Goal: Task Accomplishment & Management: Manage account settings

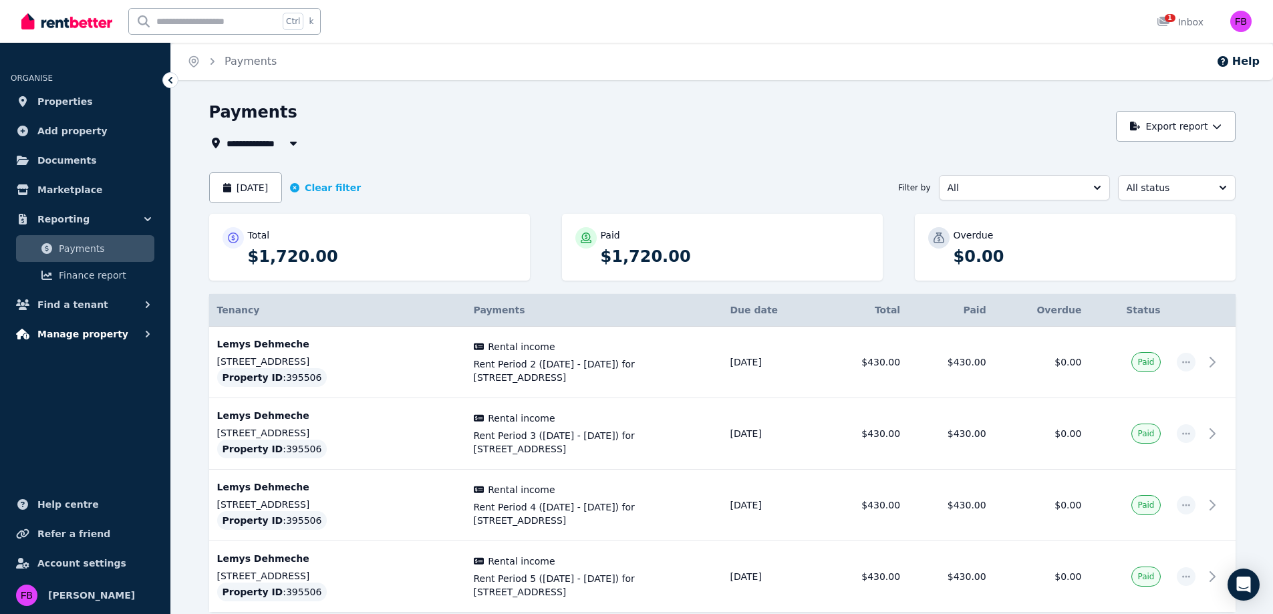
click at [93, 340] on span "Manage property" at bounding box center [82, 334] width 91 height 16
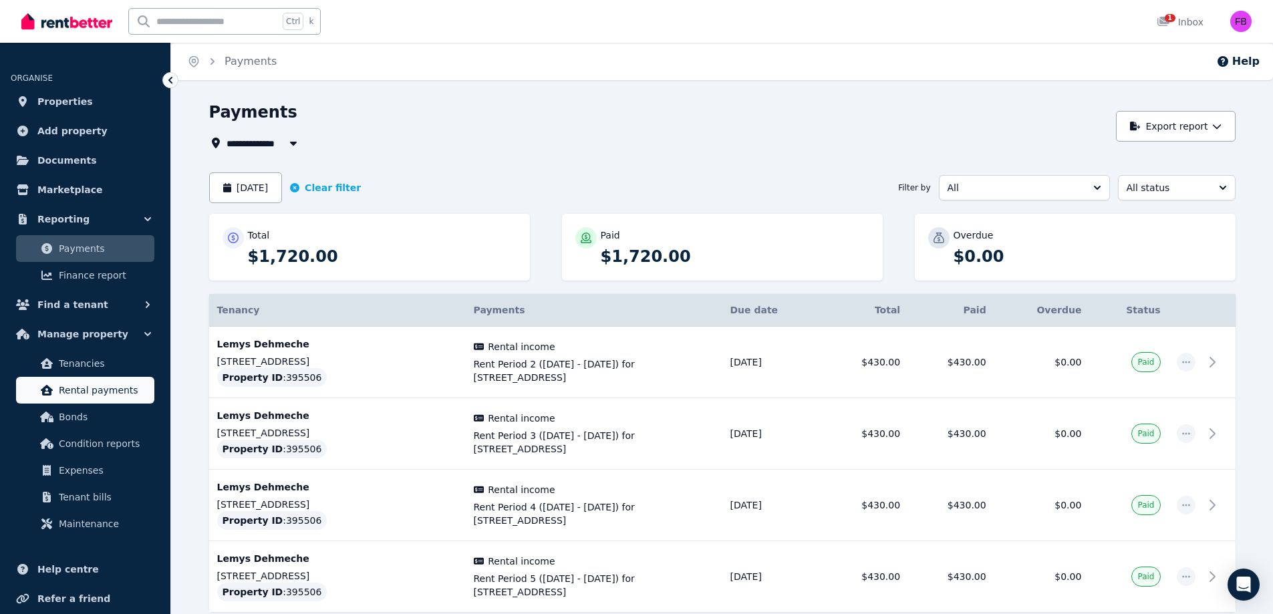
click at [116, 392] on span "Rental payments" at bounding box center [104, 390] width 90 height 16
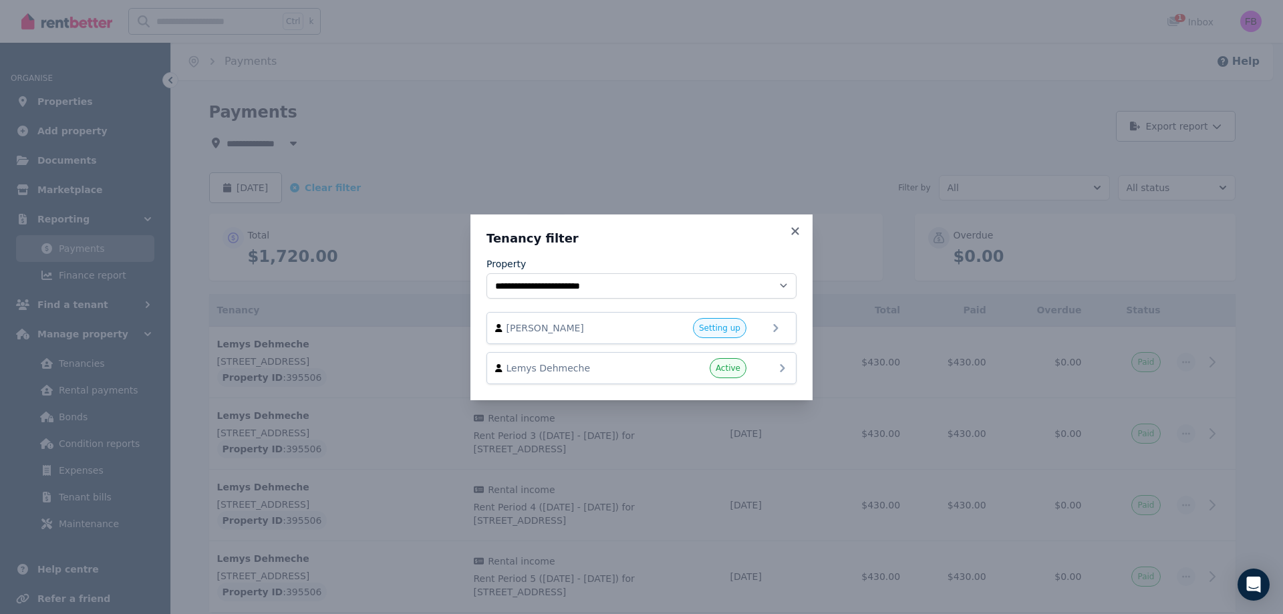
click at [740, 367] on span "Active" at bounding box center [728, 368] width 37 height 20
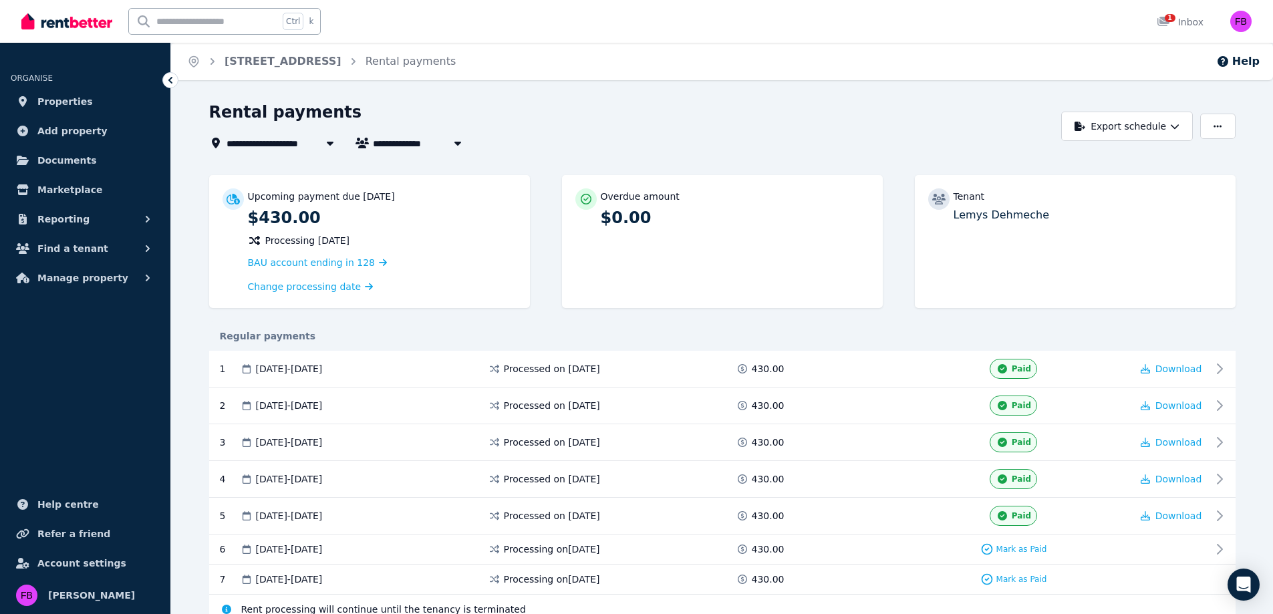
scroll to position [57, 0]
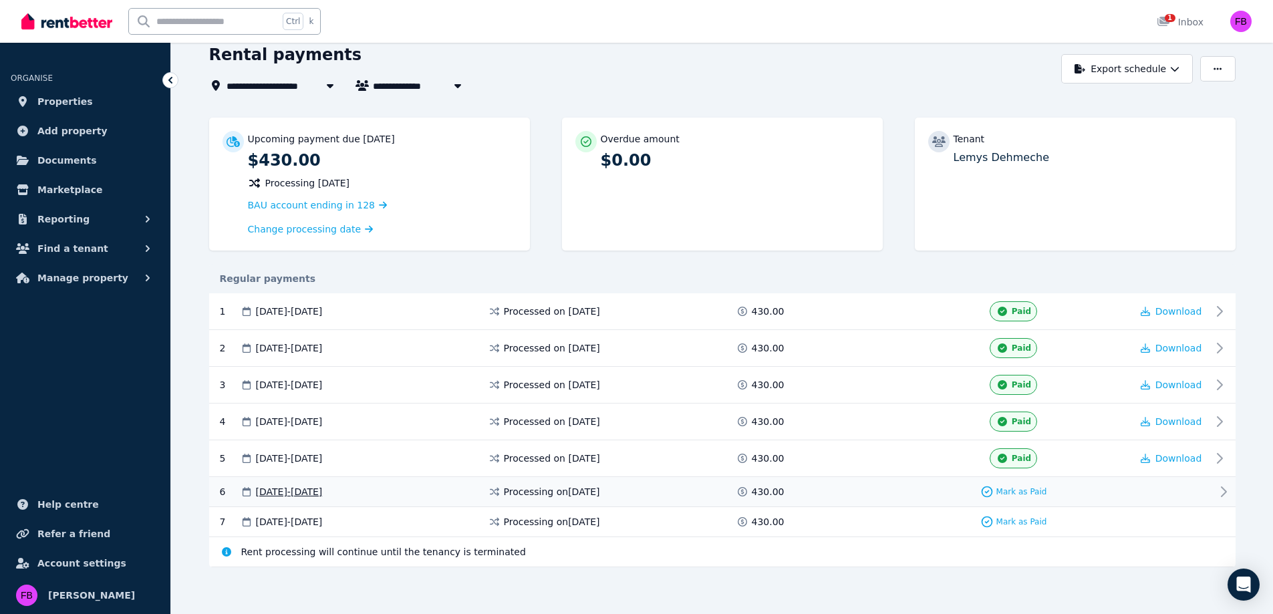
click at [1218, 487] on icon at bounding box center [1224, 492] width 16 height 16
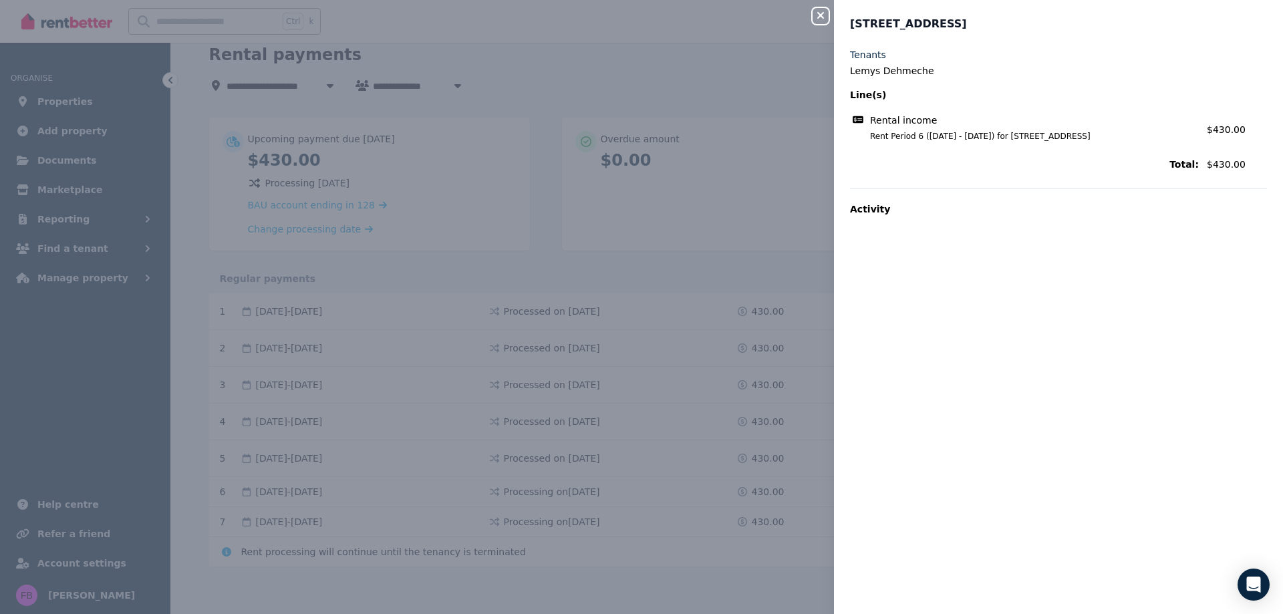
click at [689, 229] on div "Close panel [STREET_ADDRESS] Tenants Lemys Dehmeche Line(s) Rental income Rent …" at bounding box center [641, 307] width 1283 height 614
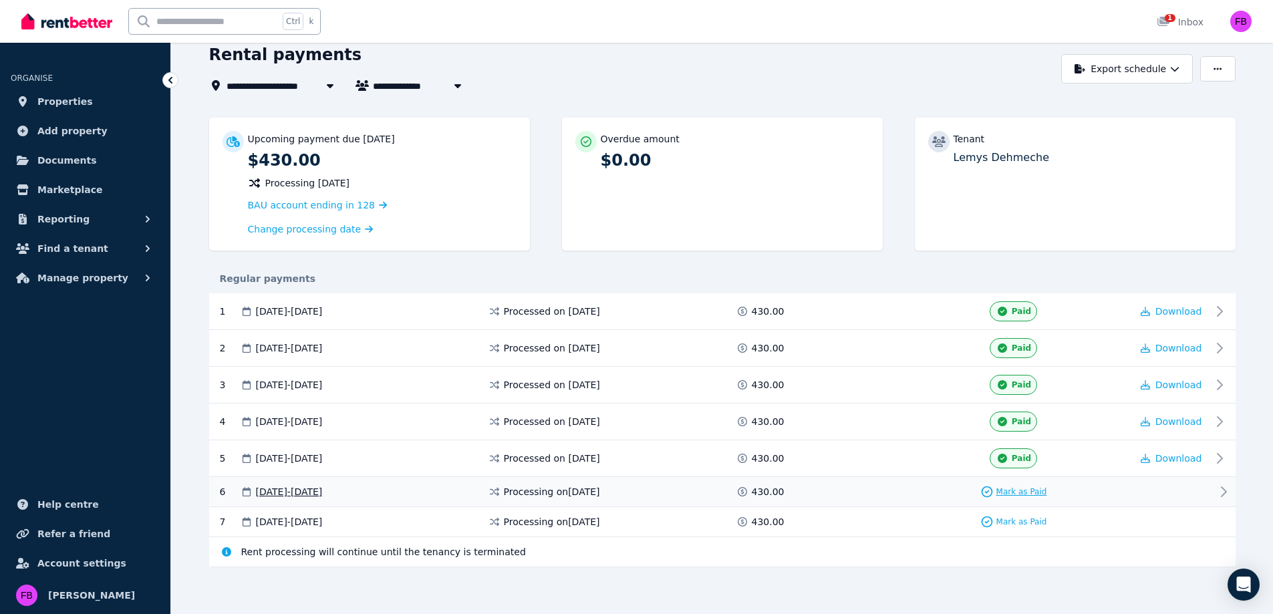
click at [1015, 487] on span "Mark as Paid" at bounding box center [1022, 492] width 51 height 11
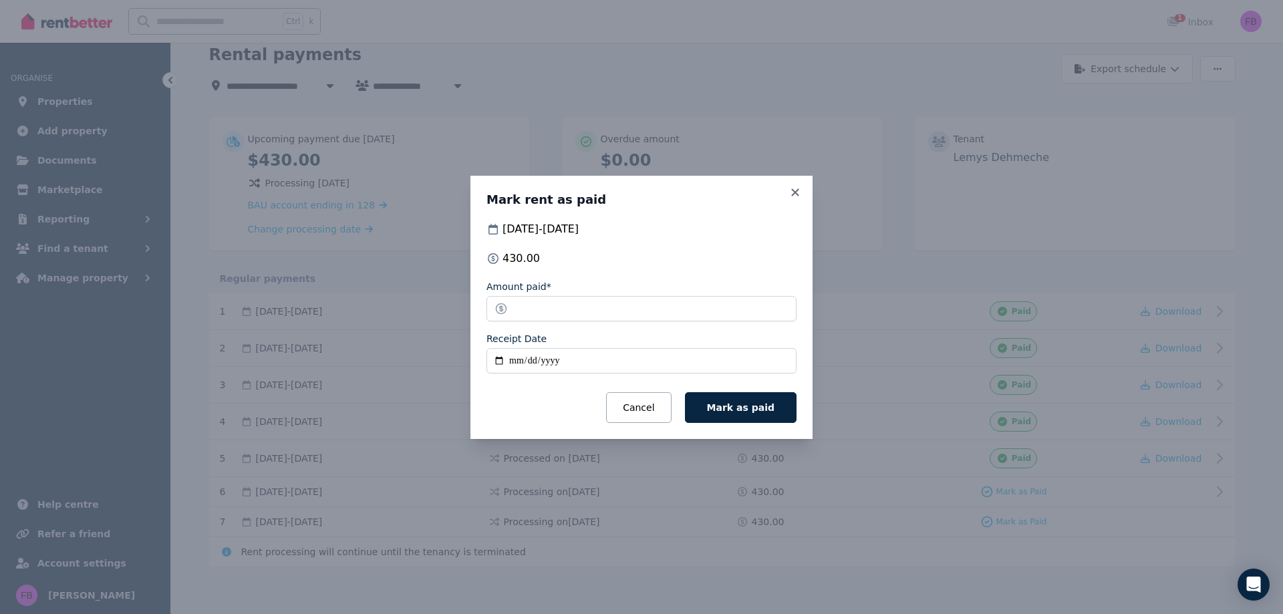
click at [596, 348] on input "Receipt Date" at bounding box center [642, 360] width 310 height 25
click at [797, 191] on icon at bounding box center [794, 191] width 7 height 7
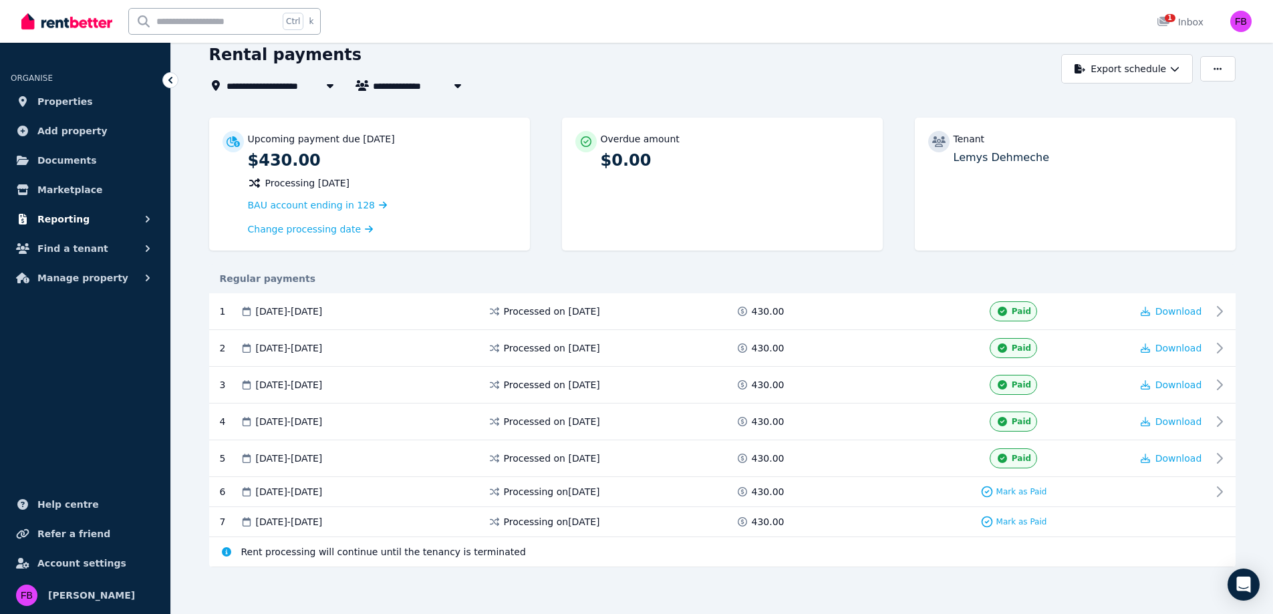
click at [82, 216] on button "Reporting" at bounding box center [85, 219] width 149 height 27
click at [138, 303] on button "Find a tenant" at bounding box center [85, 304] width 149 height 27
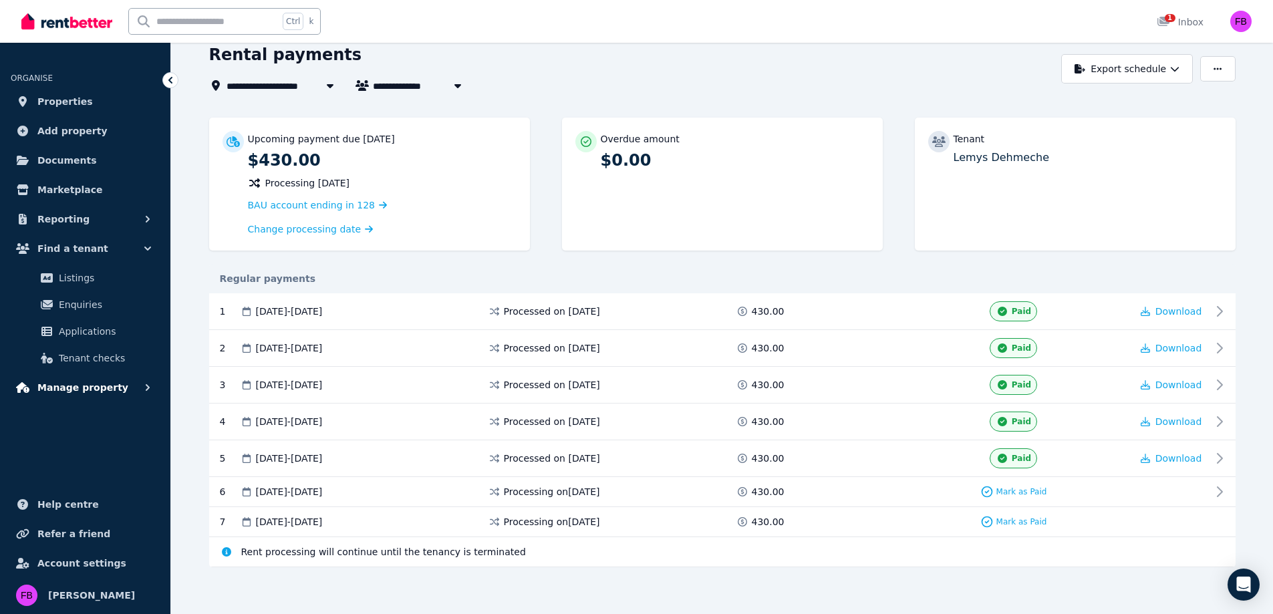
click at [99, 388] on span "Manage property" at bounding box center [82, 388] width 91 height 16
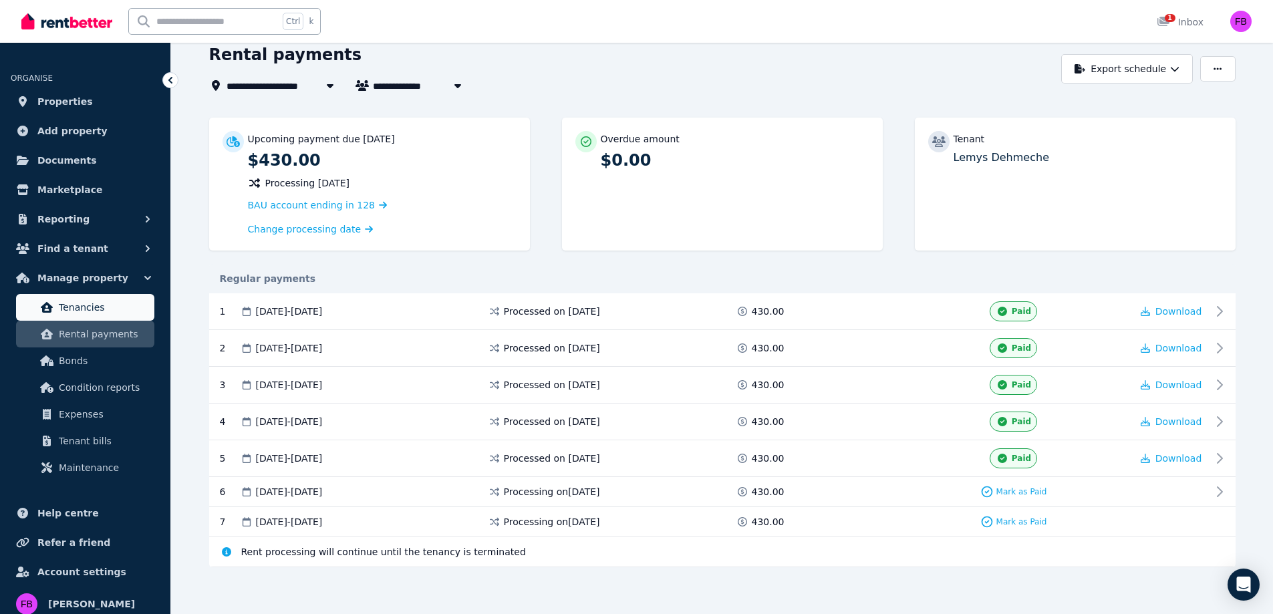
click at [88, 307] on span "Tenancies" at bounding box center [104, 307] width 90 height 16
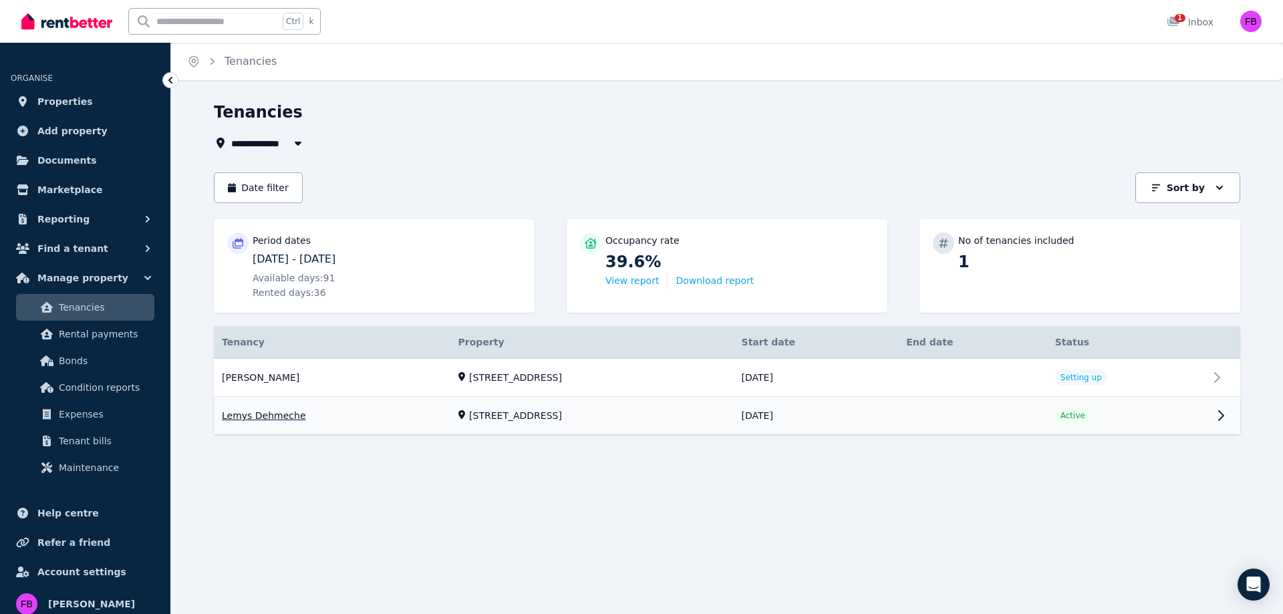
click at [1220, 414] on link "View property details" at bounding box center [727, 416] width 1027 height 37
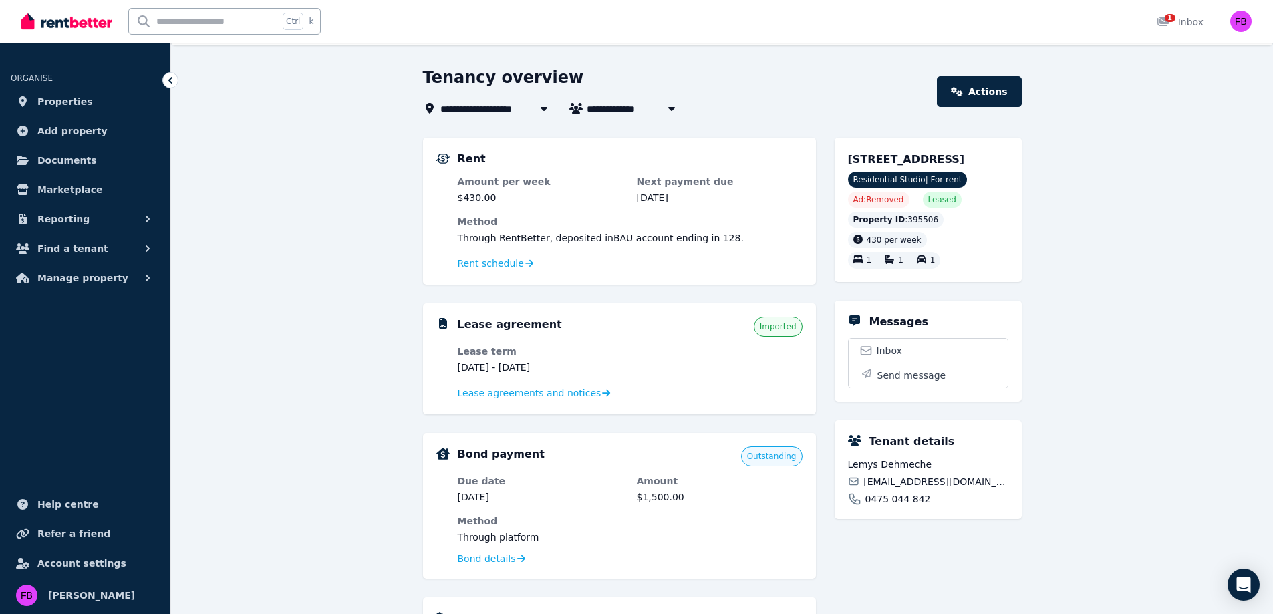
scroll to position [15, 0]
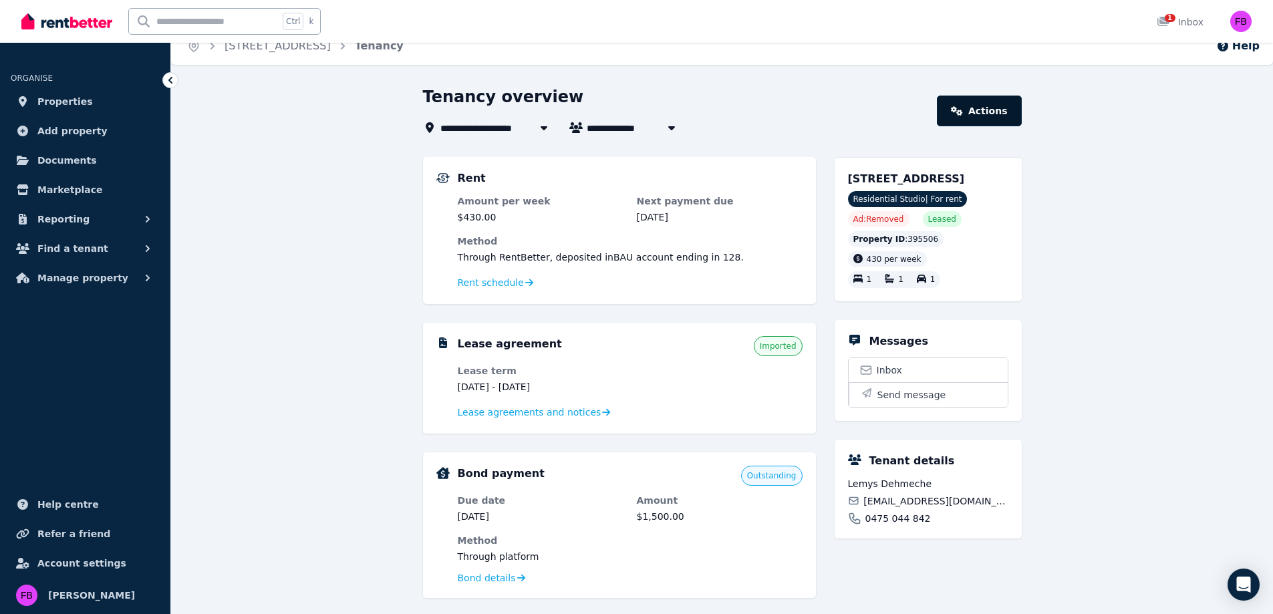
click at [963, 114] on icon at bounding box center [957, 110] width 11 height 9
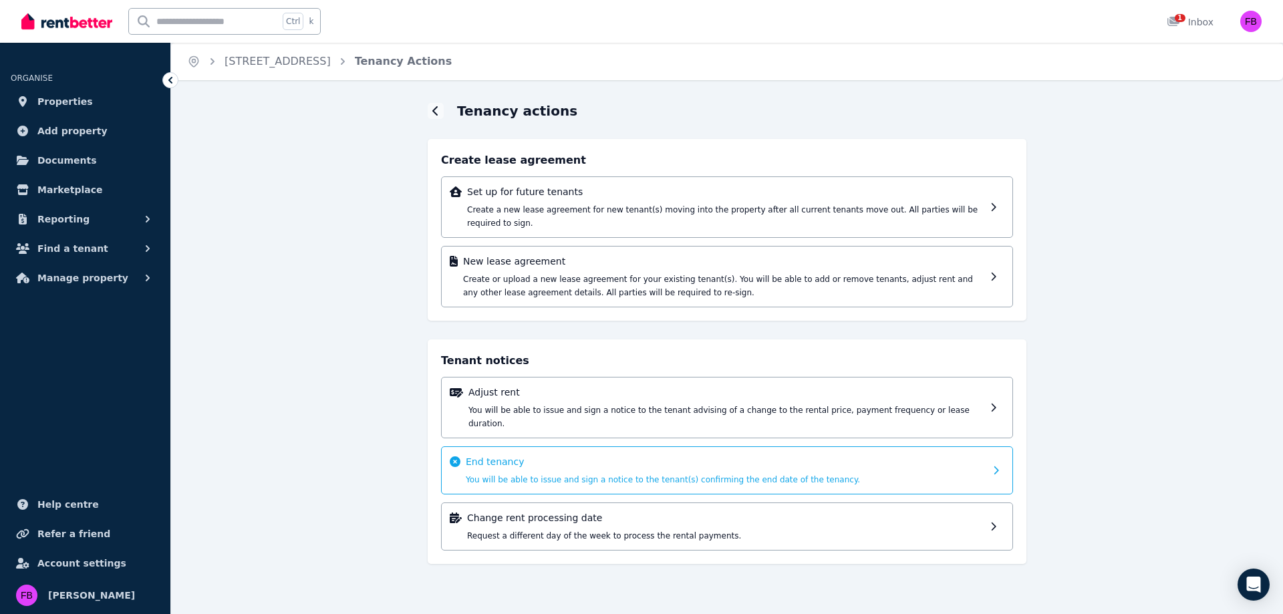
click at [780, 455] on p "End tenancy" at bounding box center [725, 461] width 519 height 13
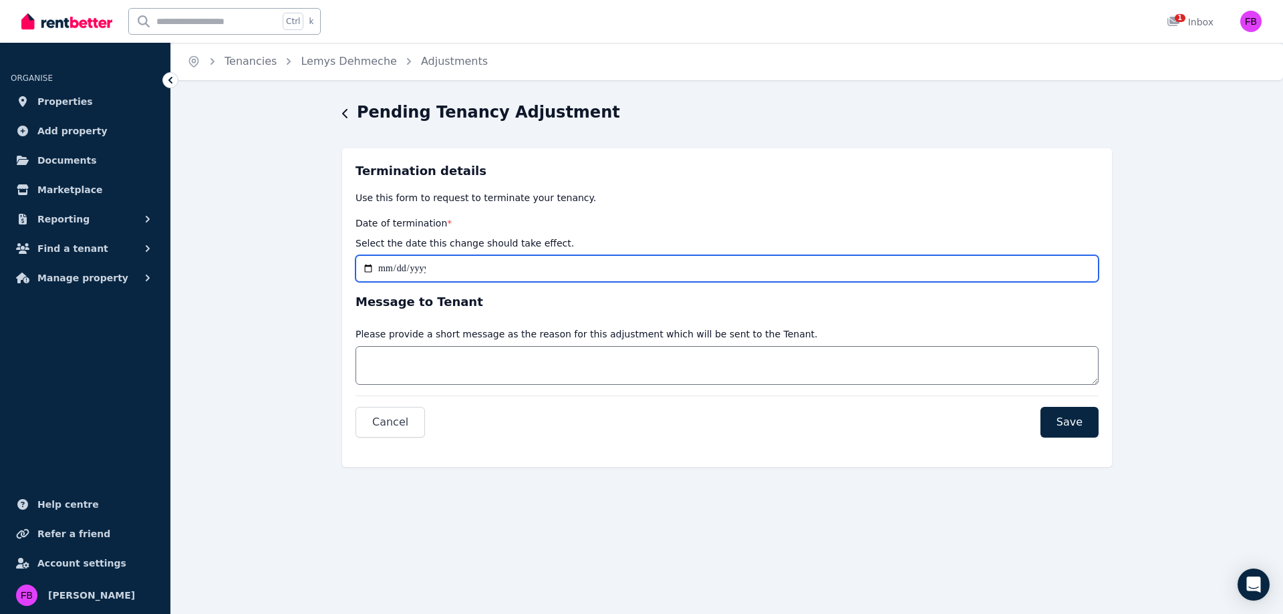
click at [380, 269] on input "Date of termination *" at bounding box center [727, 268] width 743 height 27
click at [387, 269] on input "Date of termination *" at bounding box center [727, 268] width 743 height 27
click at [385, 272] on input "Date of termination *" at bounding box center [727, 268] width 743 height 27
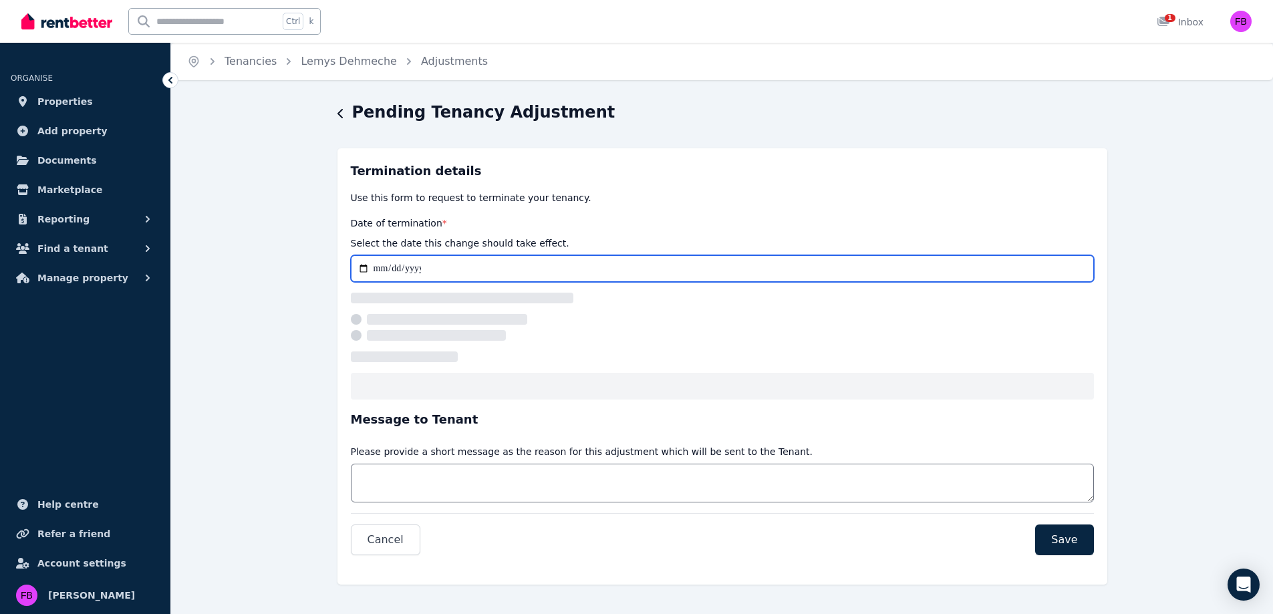
type input "**********"
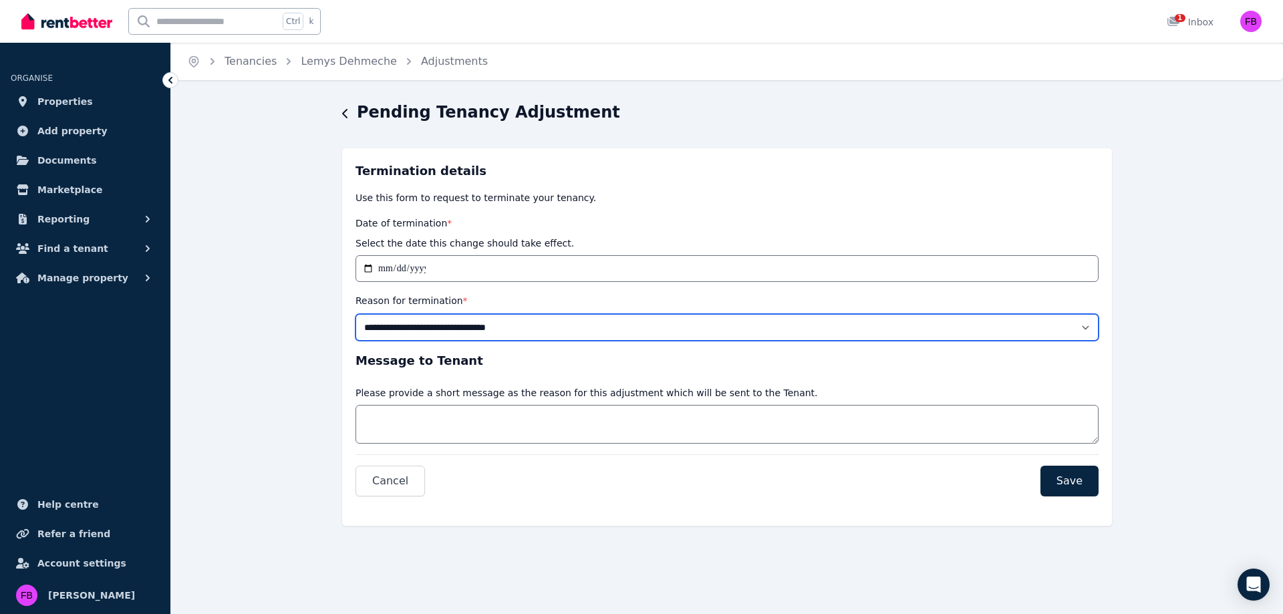
click at [490, 335] on select "**********" at bounding box center [727, 327] width 743 height 27
select select "**********"
click at [356, 314] on select "**********" at bounding box center [727, 327] width 743 height 27
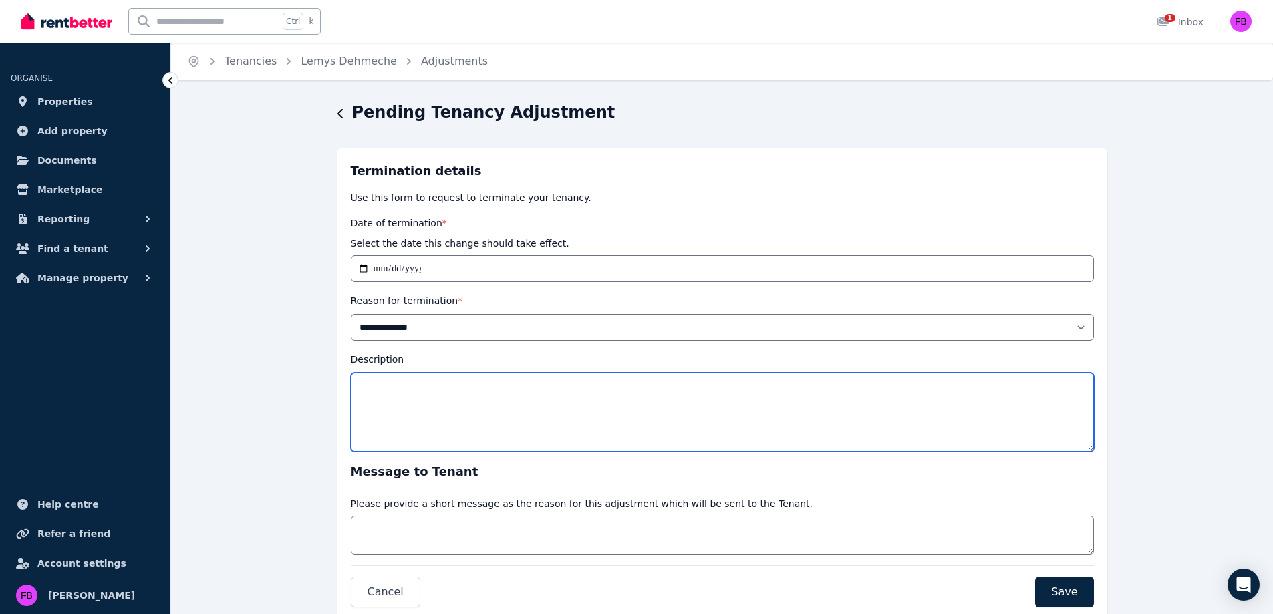
click at [510, 399] on textarea "Description" at bounding box center [722, 412] width 743 height 79
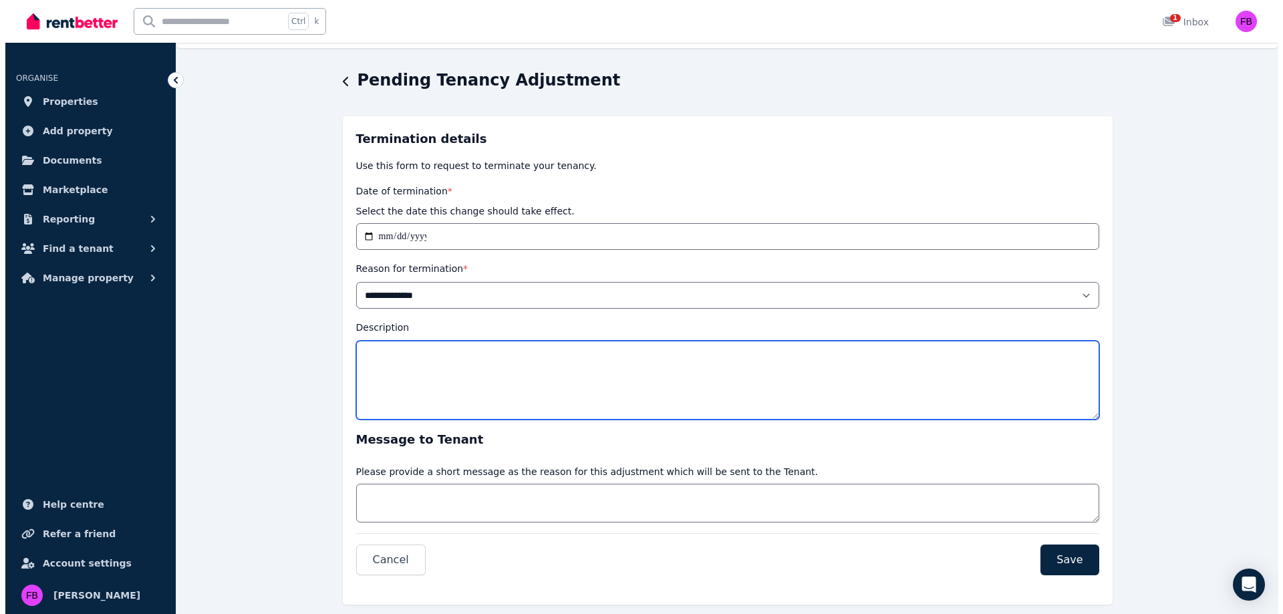
scroll to position [60, 0]
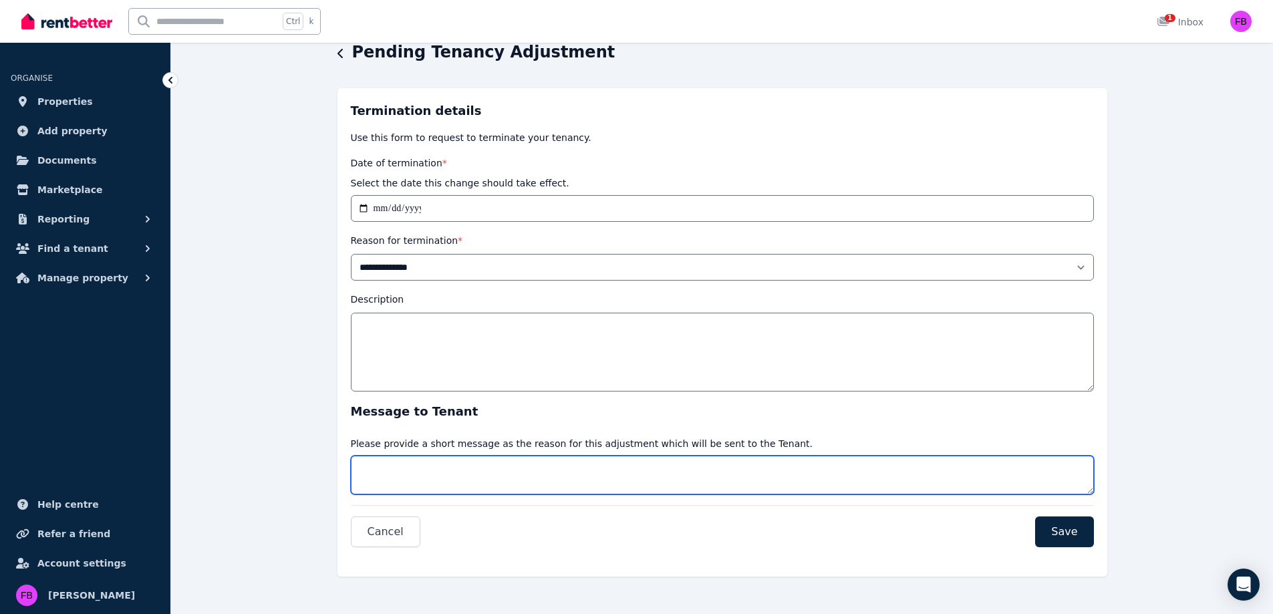
click at [444, 469] on textarea "Message" at bounding box center [722, 475] width 743 height 39
click at [511, 459] on textarea "Message" at bounding box center [722, 475] width 743 height 39
type textarea "*"
type textarea "**********"
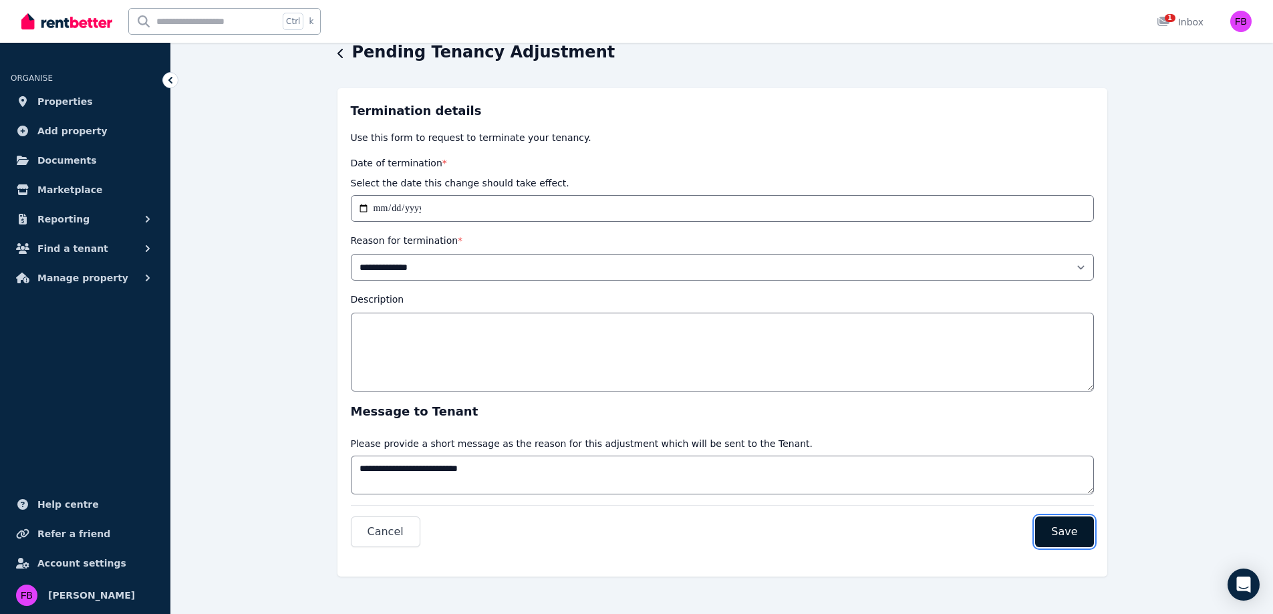
click at [1076, 531] on span "Save" at bounding box center [1064, 532] width 26 height 16
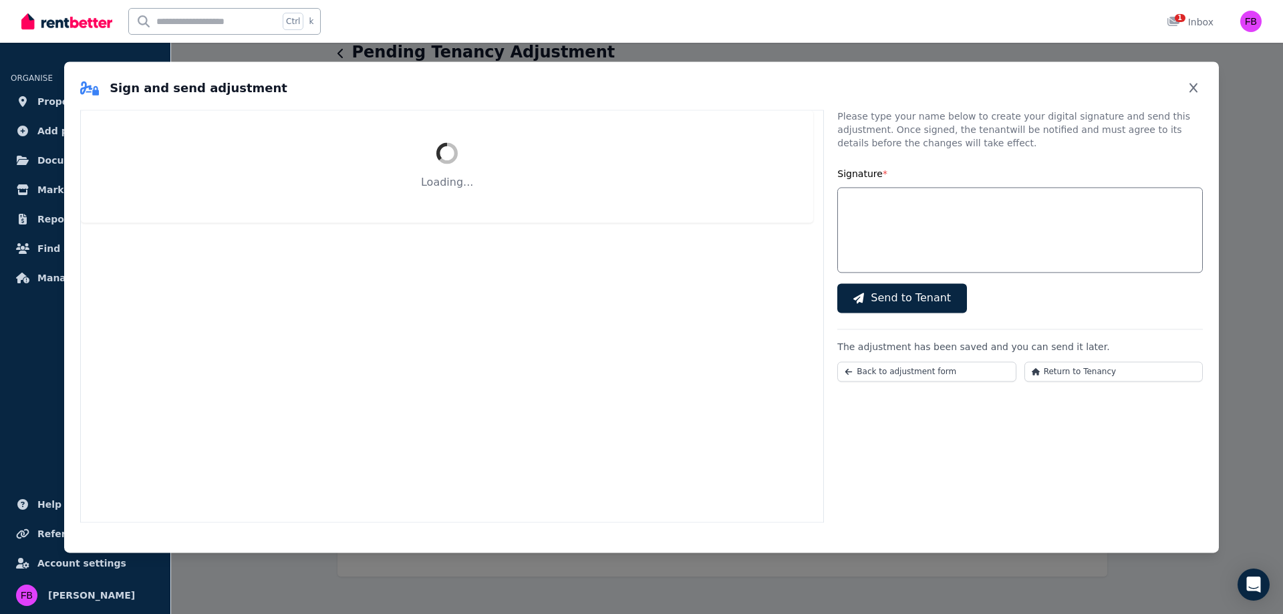
scroll to position [8, 0]
select select "**********"
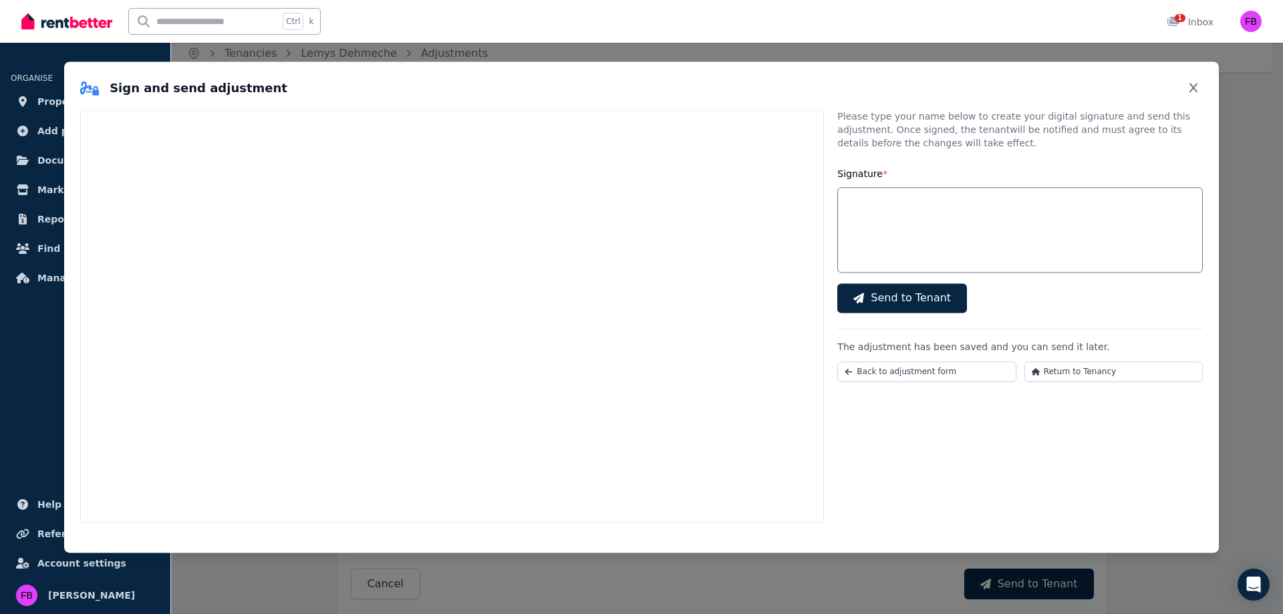
scroll to position [334, 0]
click at [924, 296] on span "Send to Tenant" at bounding box center [911, 298] width 80 height 16
click at [895, 223] on input "Signature *" at bounding box center [1020, 230] width 366 height 86
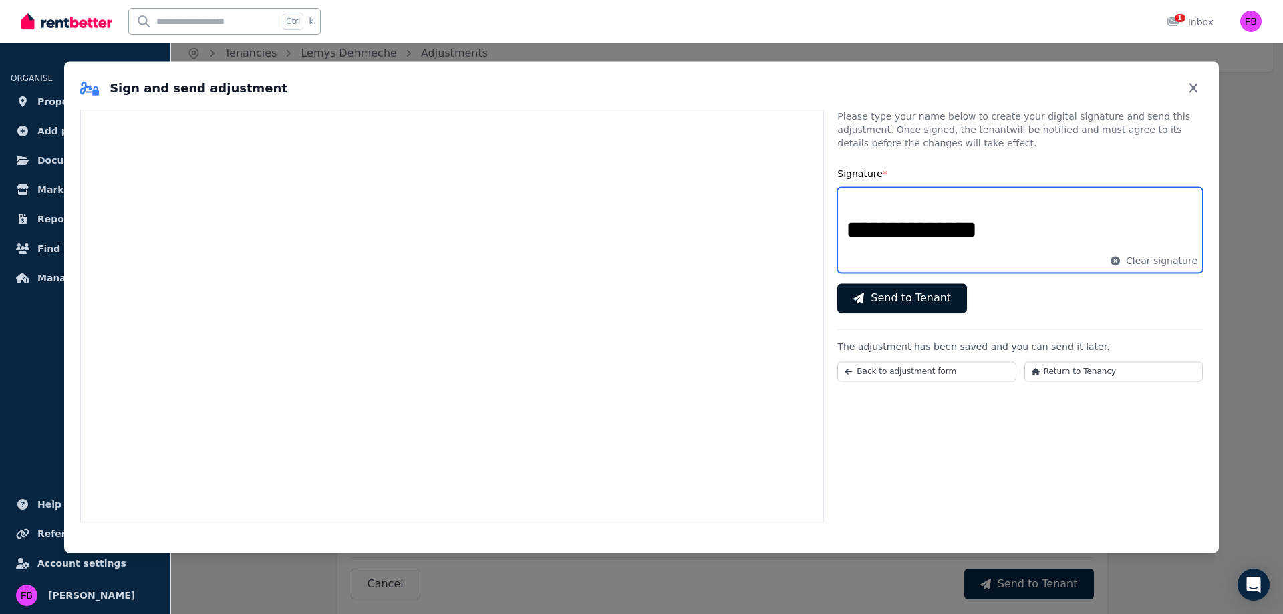
type input "**********"
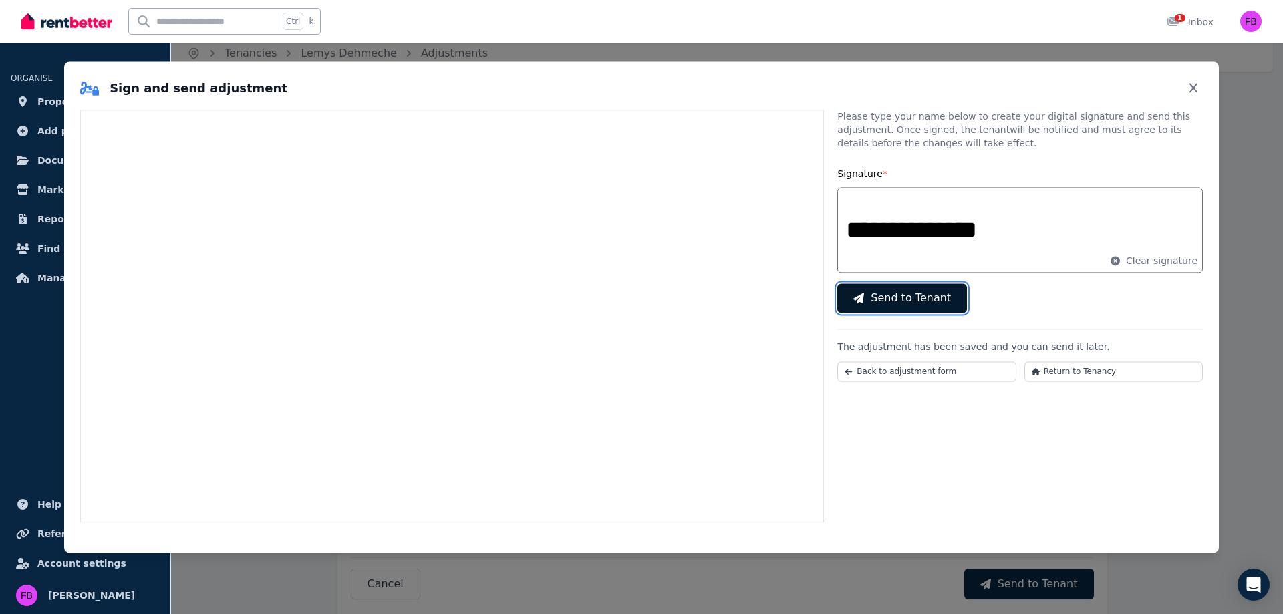
click at [922, 296] on span "Send to Tenant" at bounding box center [911, 298] width 80 height 16
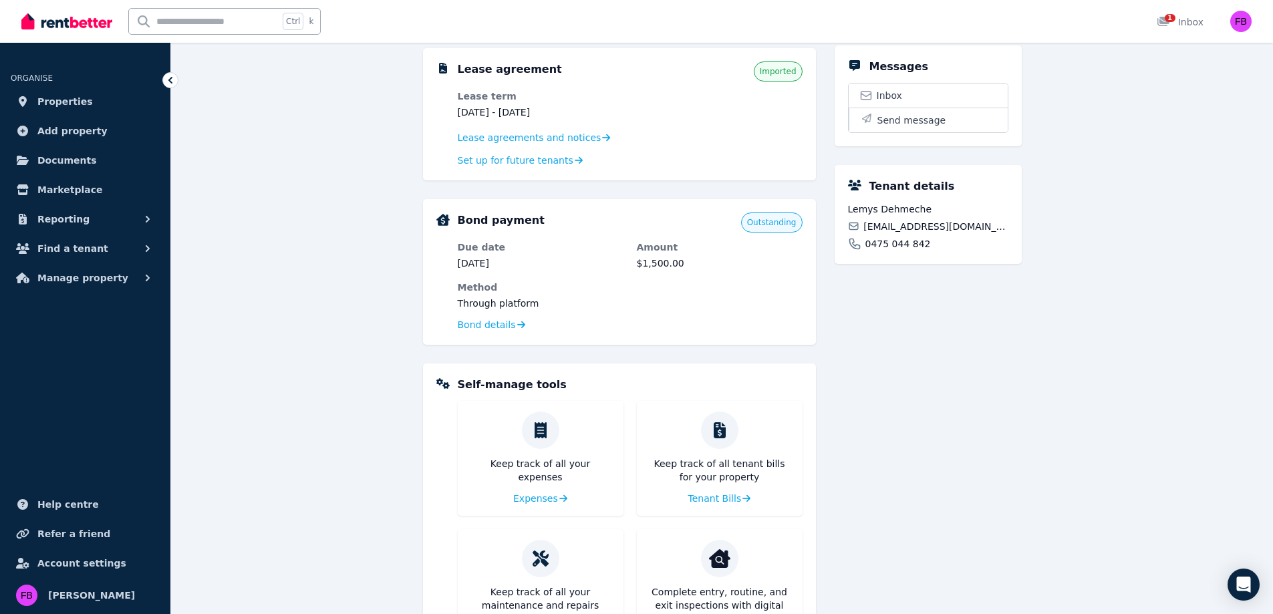
scroll to position [244, 0]
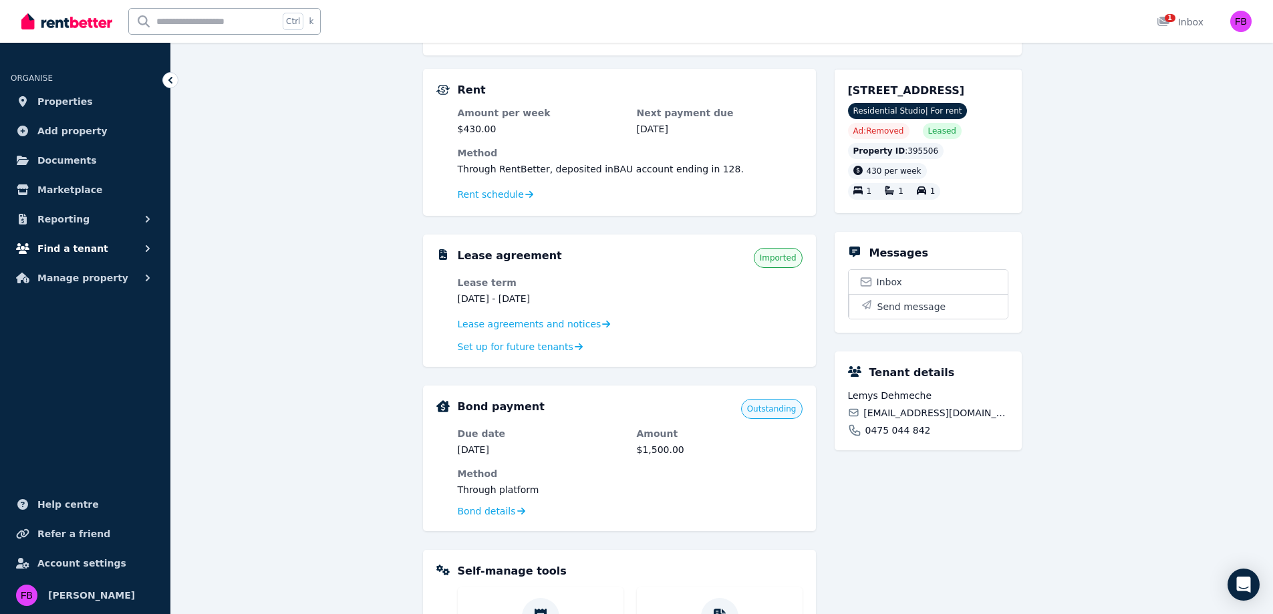
click at [80, 248] on span "Find a tenant" at bounding box center [72, 249] width 71 height 16
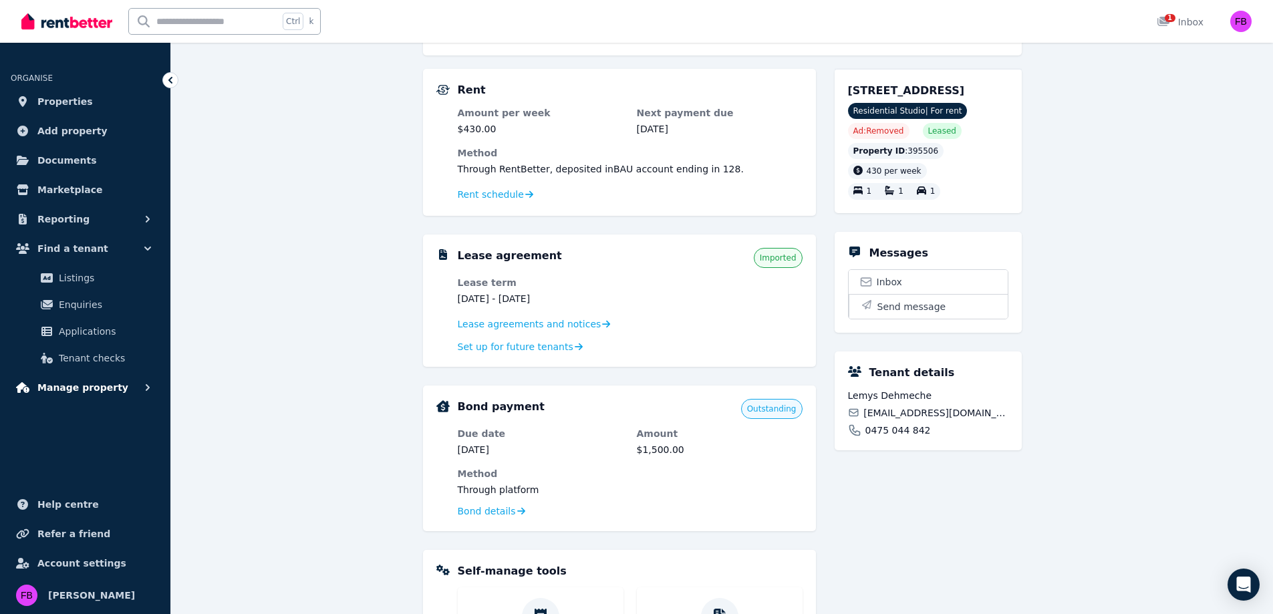
click at [98, 387] on span "Manage property" at bounding box center [82, 388] width 91 height 16
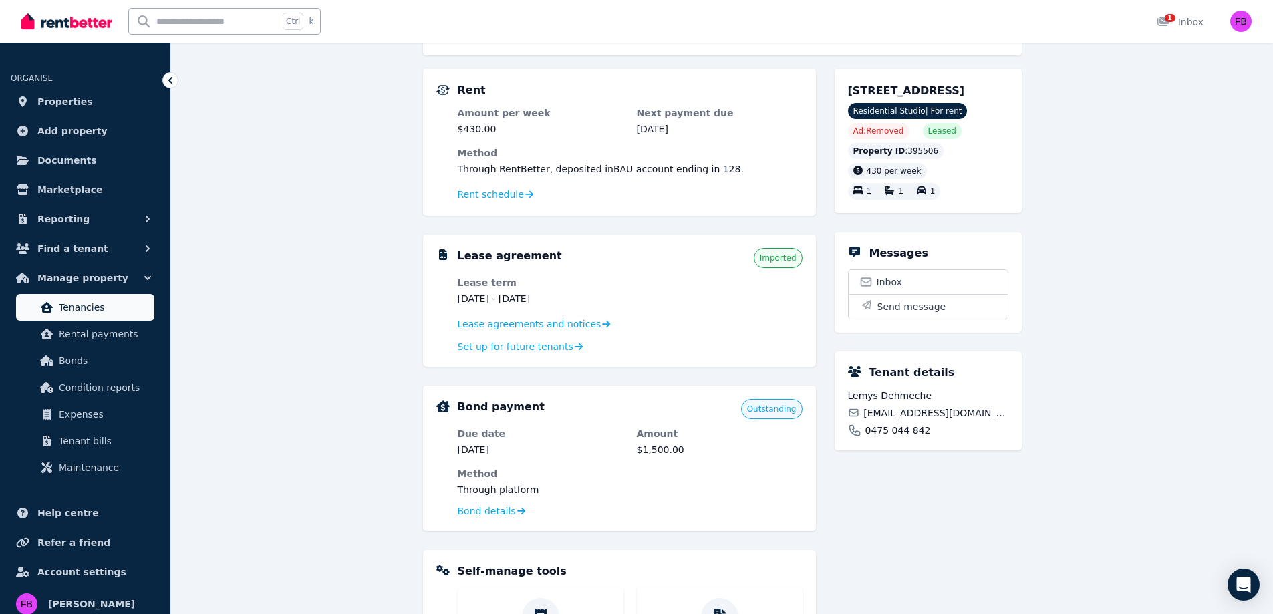
click at [88, 305] on span "Tenancies" at bounding box center [104, 307] width 90 height 16
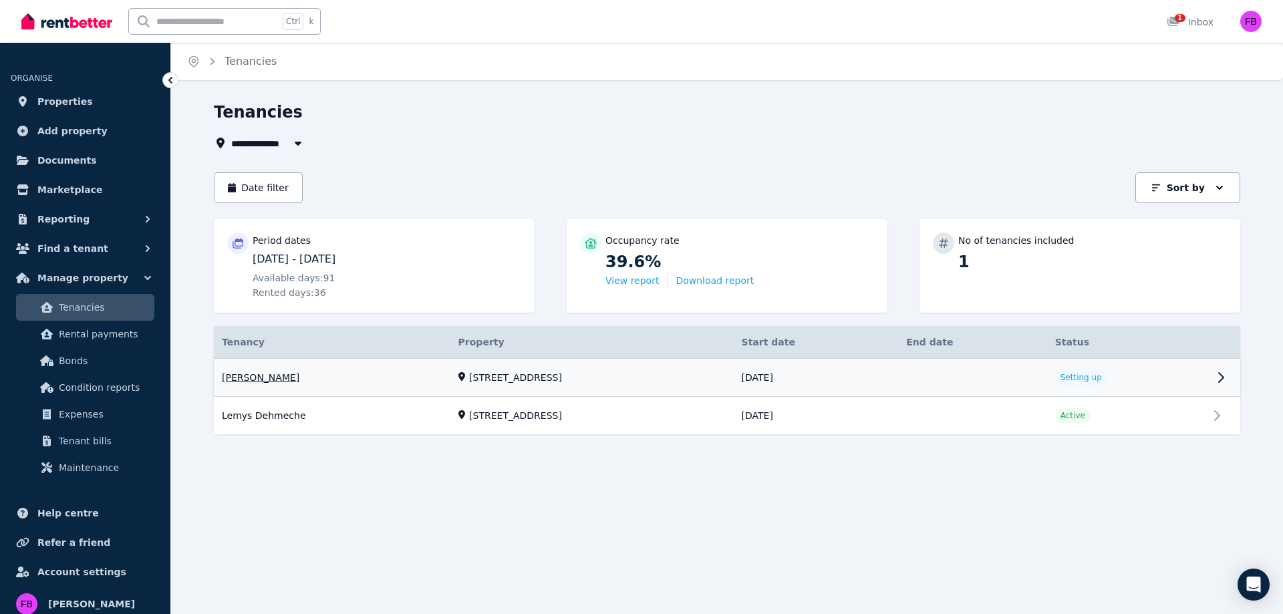
click at [257, 379] on link "View property details" at bounding box center [727, 378] width 1027 height 38
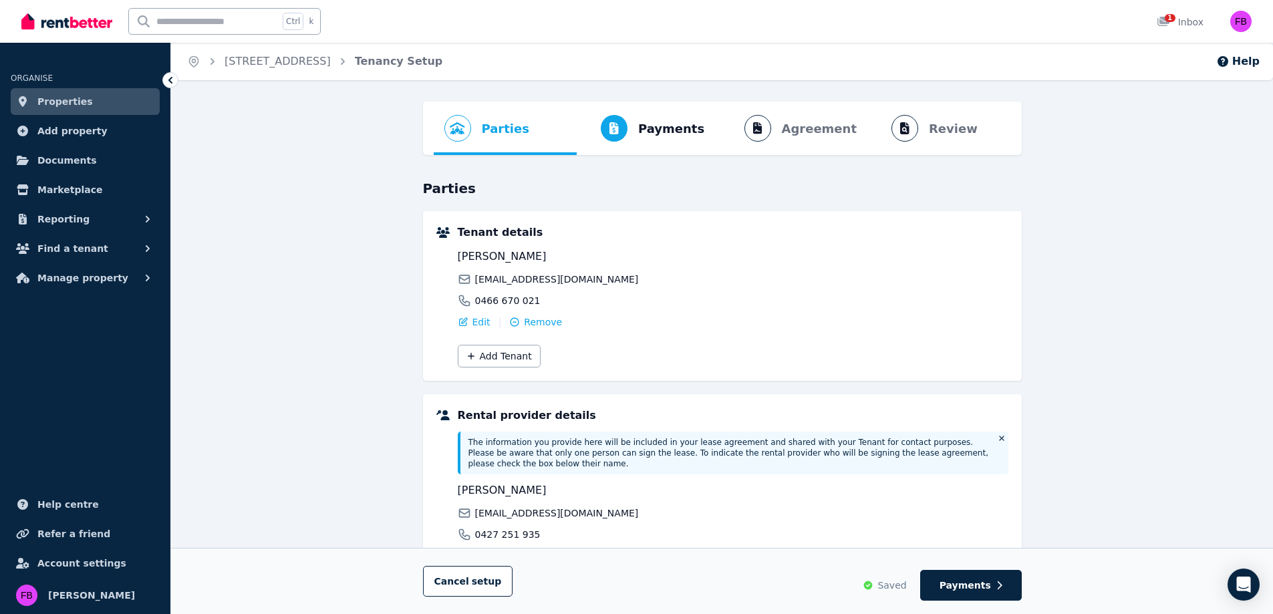
drag, startPoint x: 542, startPoint y: 262, endPoint x: 448, endPoint y: 261, distance: 94.2
click at [448, 261] on div "Tenant details Michelle Cuesta misha.mishaxx@yahoo.com 0466 670 021 Edit | Remo…" at bounding box center [722, 296] width 572 height 143
copy span "Michelle Cuesta"
drag, startPoint x: 551, startPoint y: 303, endPoint x: 477, endPoint y: 301, distance: 74.9
click at [477, 301] on div "0466 670 021" at bounding box center [593, 300] width 271 height 13
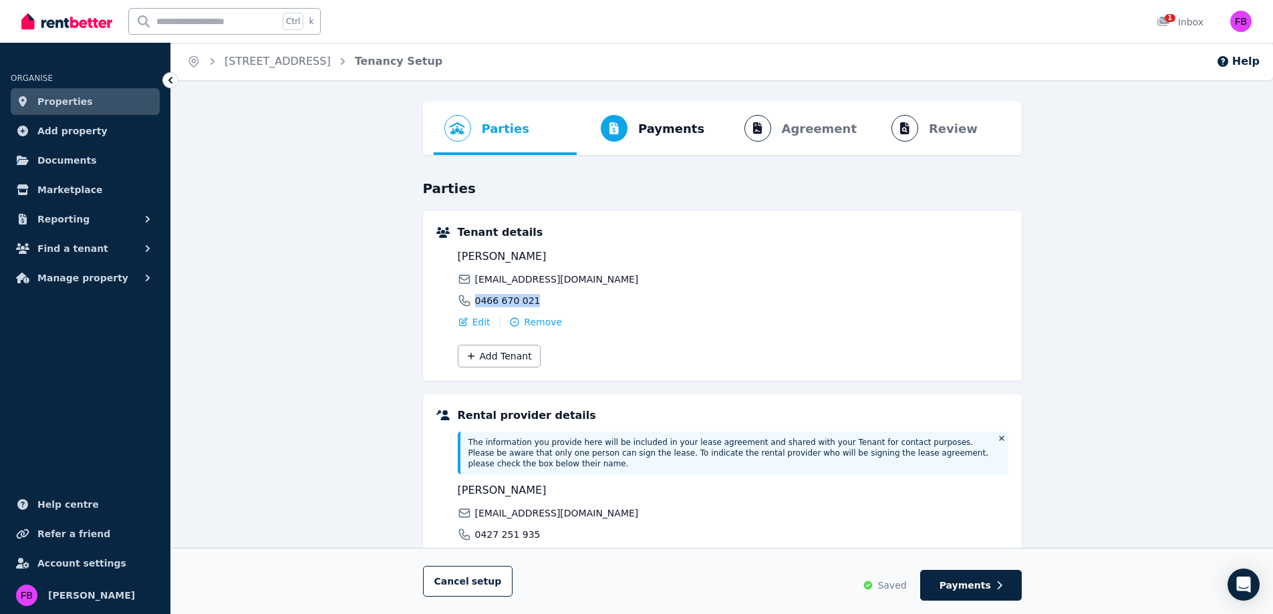
copy span "0466 670 021"
drag, startPoint x: 597, startPoint y: 281, endPoint x: 477, endPoint y: 279, distance: 120.3
click at [477, 279] on div "misha.mishaxx@yahoo.com" at bounding box center [593, 279] width 271 height 13
copy span "misha.mishaxx@yahoo.com"
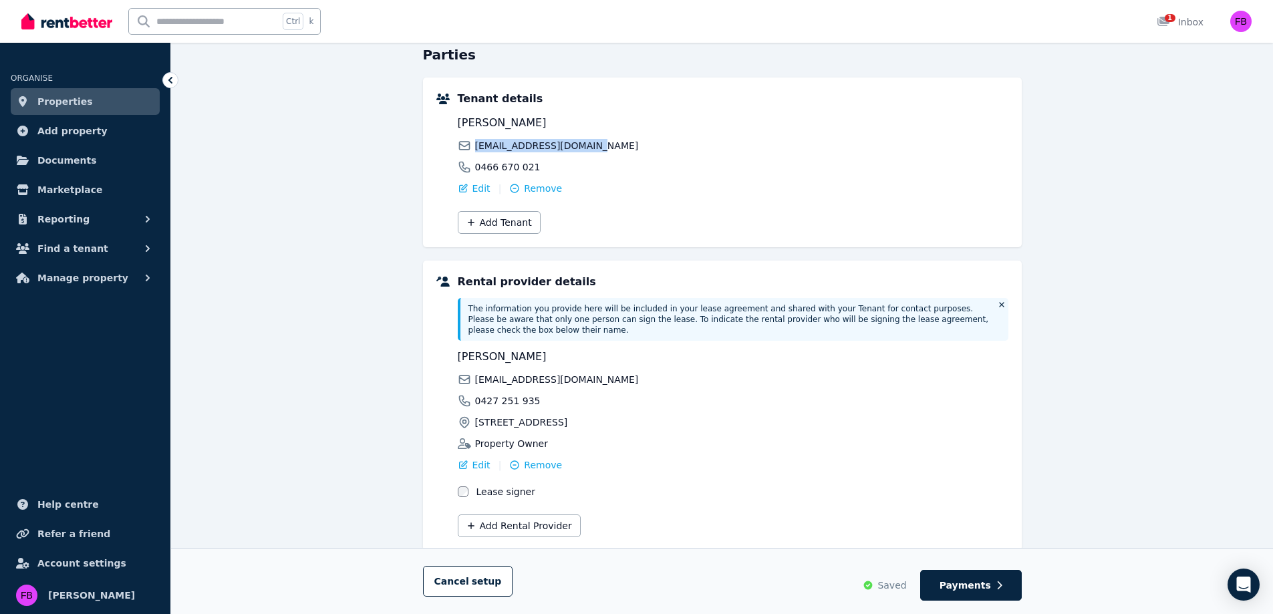
scroll to position [163, 0]
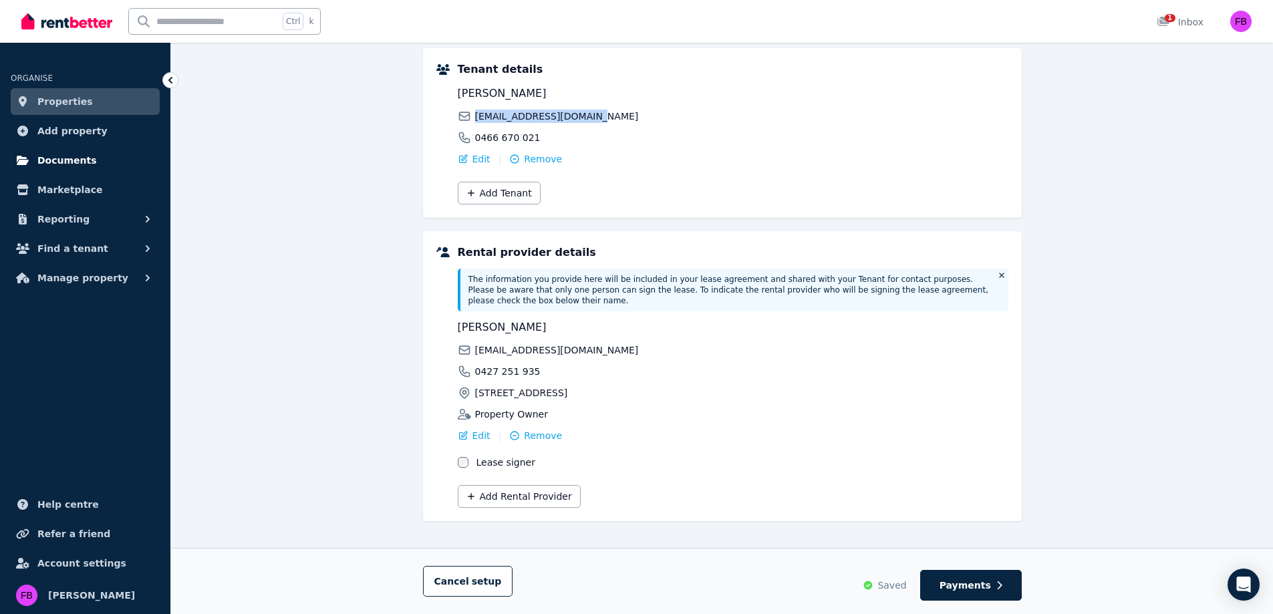
click at [74, 159] on span "Documents" at bounding box center [66, 160] width 59 height 16
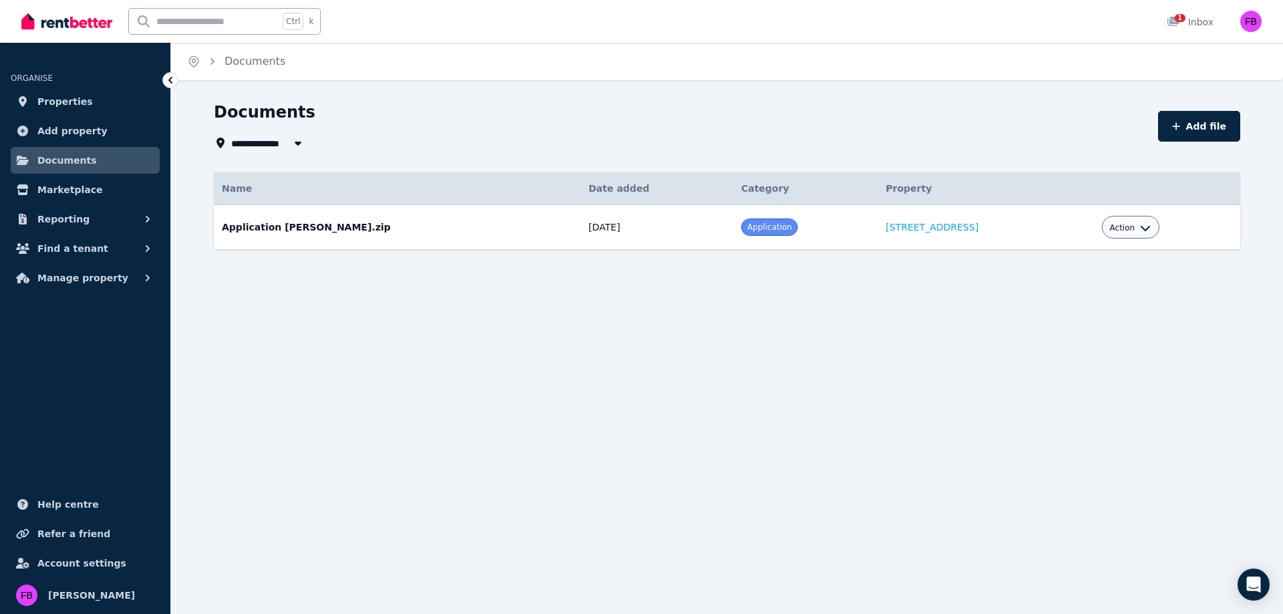
click at [1137, 225] on div "Action" at bounding box center [1131, 227] width 58 height 23
click at [1141, 227] on icon "button" at bounding box center [1145, 228] width 9 height 5
click at [1061, 282] on link "View" at bounding box center [1089, 282] width 128 height 24
click at [1110, 231] on span "Action" at bounding box center [1122, 228] width 25 height 11
click at [1085, 307] on link "Download" at bounding box center [1089, 306] width 128 height 24
